Goal: Go to known website: Go to known website

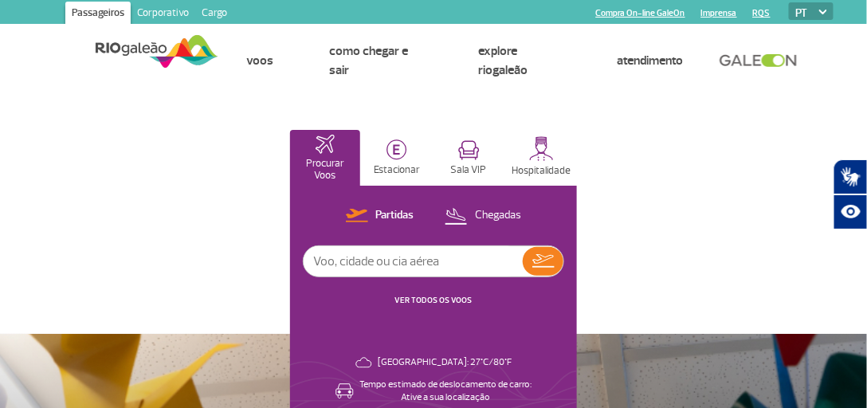
click at [162, 9] on link "Corporativo" at bounding box center [163, 14] width 65 height 25
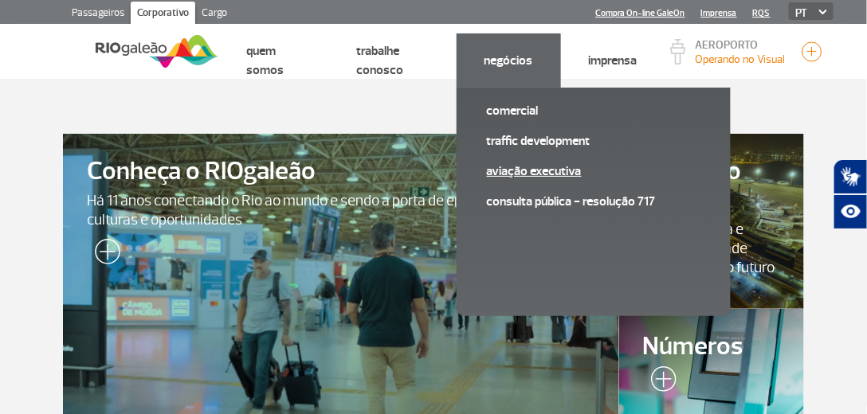
click at [531, 172] on link "Aviação Executiva" at bounding box center [594, 172] width 214 height 18
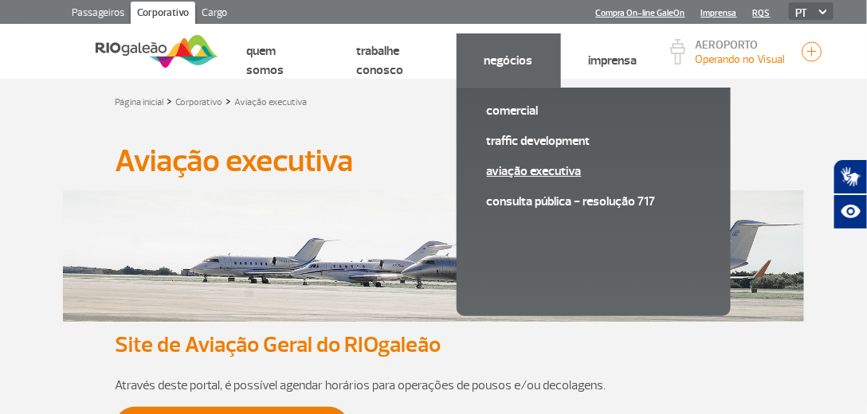
click at [520, 176] on link "Aviação Executiva" at bounding box center [594, 172] width 214 height 18
click at [523, 169] on link "Aviação Executiva" at bounding box center [594, 172] width 214 height 18
click at [538, 169] on link "Aviação Executiva" at bounding box center [594, 172] width 214 height 18
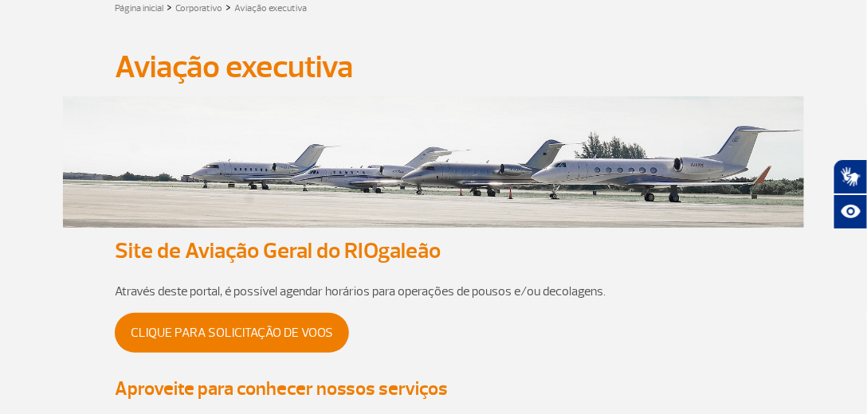
scroll to position [182, 0]
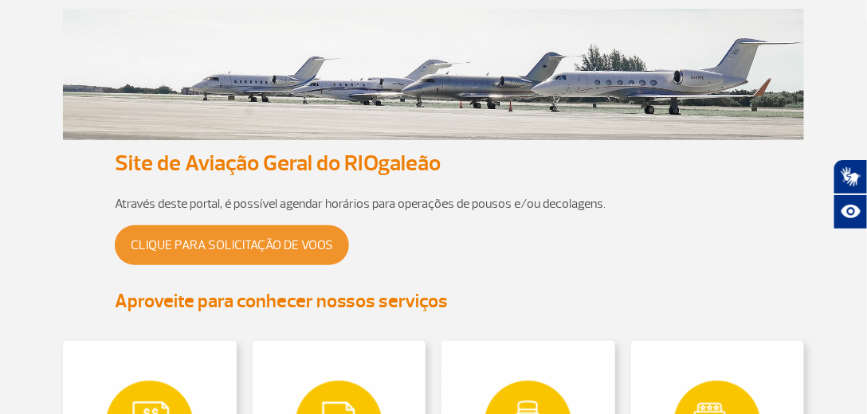
click at [268, 240] on link "Clique para solicitação de voos" at bounding box center [232, 245] width 234 height 40
